Goal: Information Seeking & Learning: Learn about a topic

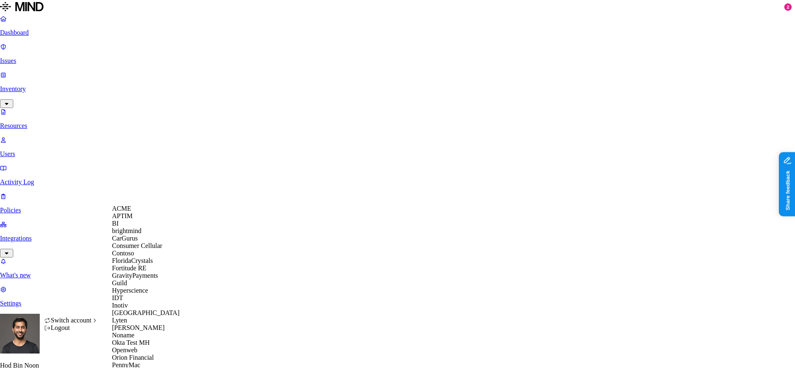
scroll to position [264, 0]
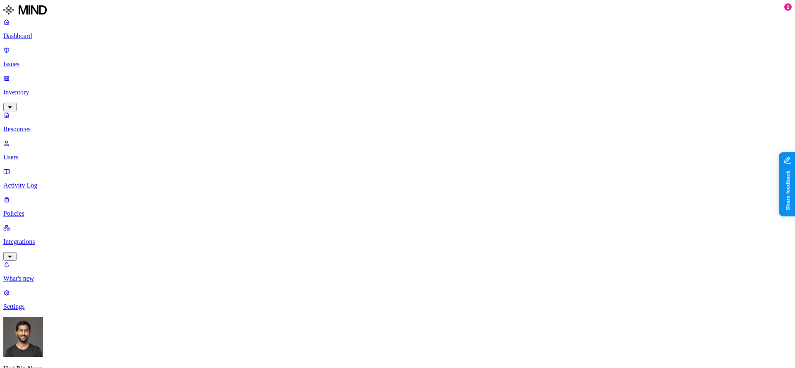
click at [41, 60] on p "Issues" at bounding box center [397, 63] width 789 height 7
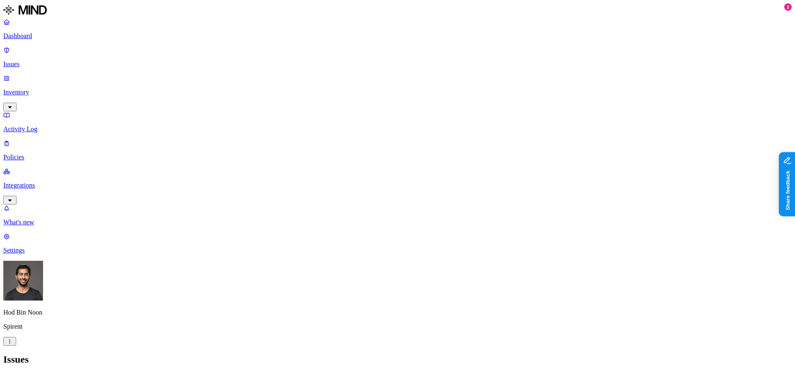
scroll to position [231, 0]
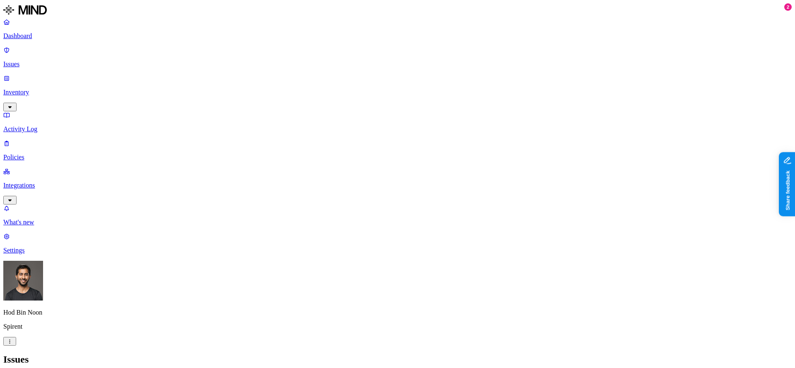
click at [169, 111] on span "Resolved" at bounding box center [168, 114] width 25 height 7
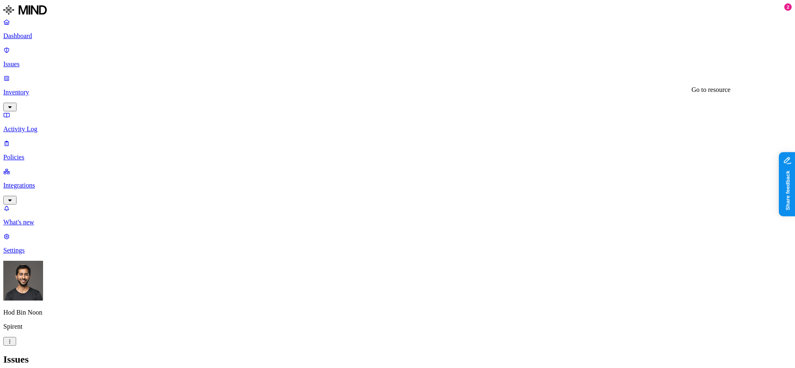
click at [488, 354] on h2 "Issues" at bounding box center [397, 359] width 789 height 11
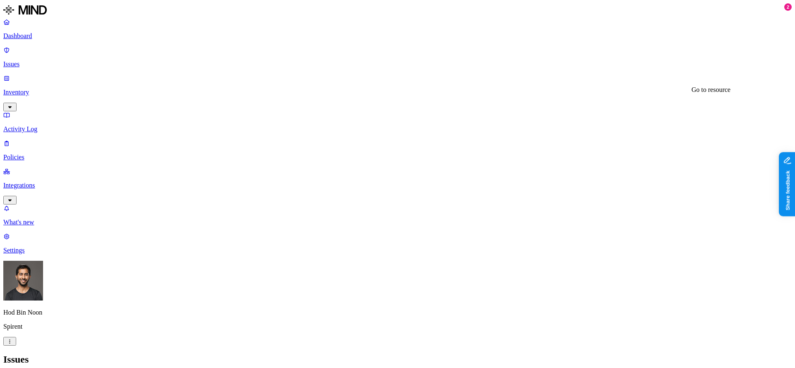
drag, startPoint x: 707, startPoint y: 286, endPoint x: 759, endPoint y: 286, distance: 51.4
drag, startPoint x: 760, startPoint y: 285, endPoint x: 714, endPoint y: 287, distance: 45.6
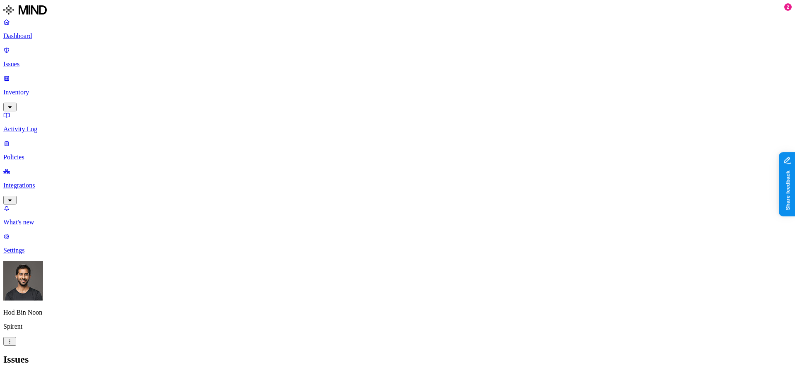
drag, startPoint x: 806, startPoint y: 226, endPoint x: 1551, endPoint y: 405, distance: 766.5
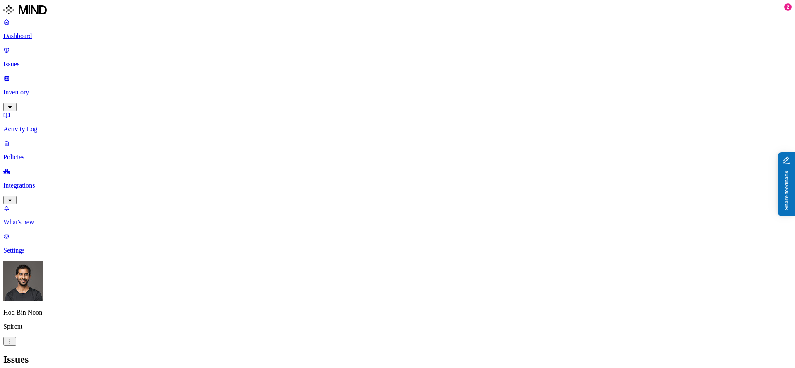
click at [795, 226] on button "Share feedback" at bounding box center [810, 224] width 64 height 17
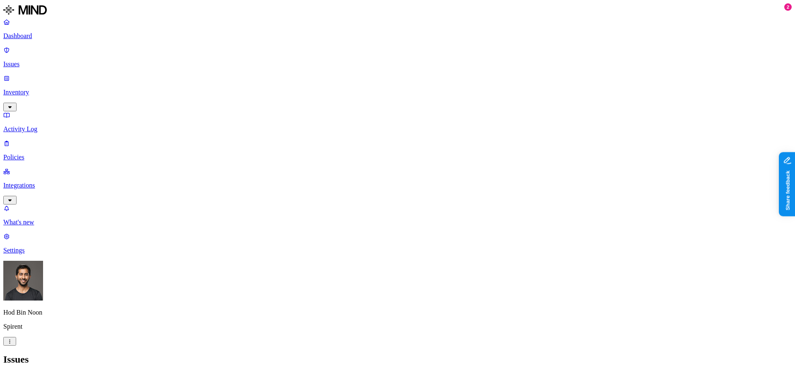
scroll to position [85, 0]
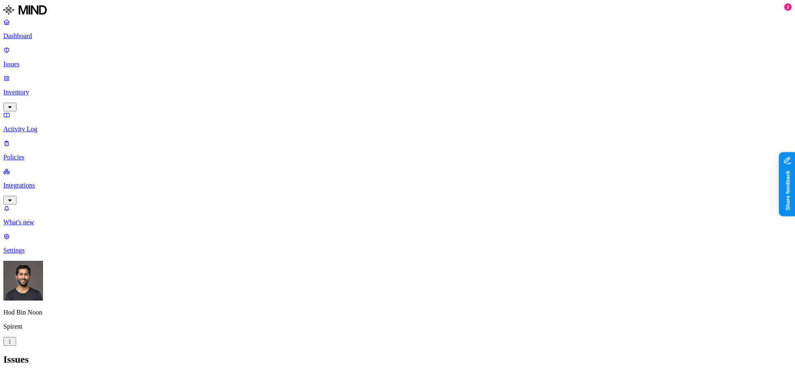
drag, startPoint x: 680, startPoint y: 70, endPoint x: 704, endPoint y: 70, distance: 23.6
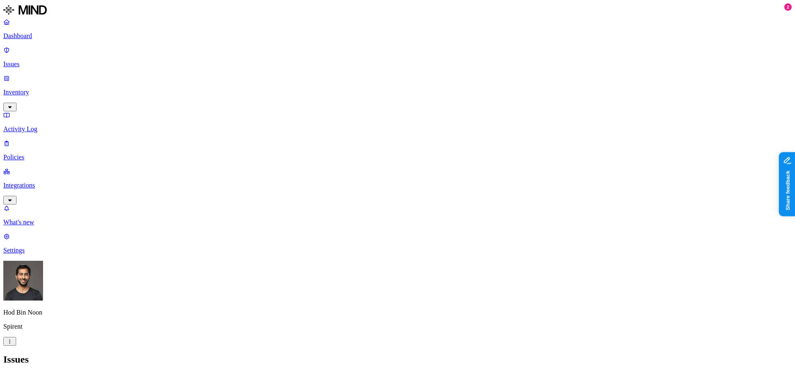
drag, startPoint x: 707, startPoint y: 287, endPoint x: 721, endPoint y: 287, distance: 13.3
drag, startPoint x: 721, startPoint y: 287, endPoint x: 735, endPoint y: 287, distance: 14.1
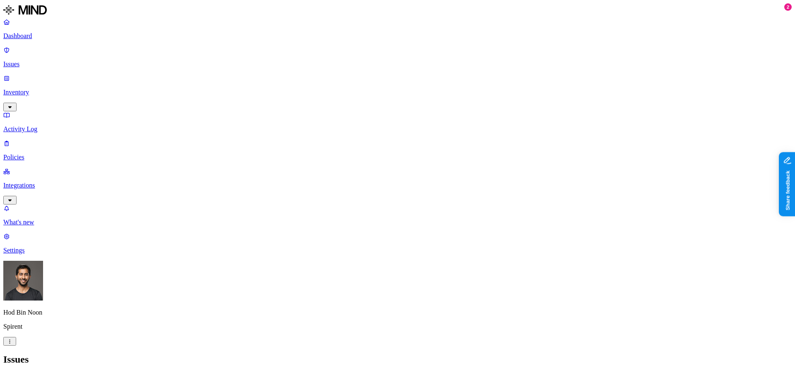
drag, startPoint x: 721, startPoint y: 193, endPoint x: 743, endPoint y: 193, distance: 21.1
drag, startPoint x: 757, startPoint y: 194, endPoint x: 704, endPoint y: 194, distance: 53.0
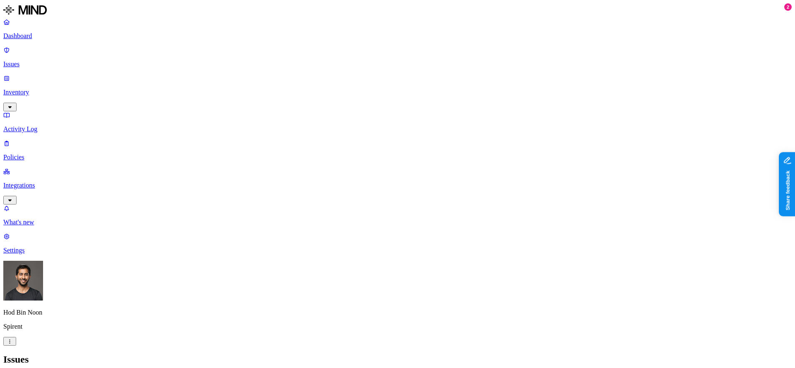
click at [453, 354] on div "Issues" at bounding box center [397, 359] width 789 height 11
click at [64, 203] on nav "Dashboard Issues Inventory Activity Log Policies Integrations What's new 2 Sett…" at bounding box center [397, 136] width 789 height 236
